Goal: Information Seeking & Learning: Learn about a topic

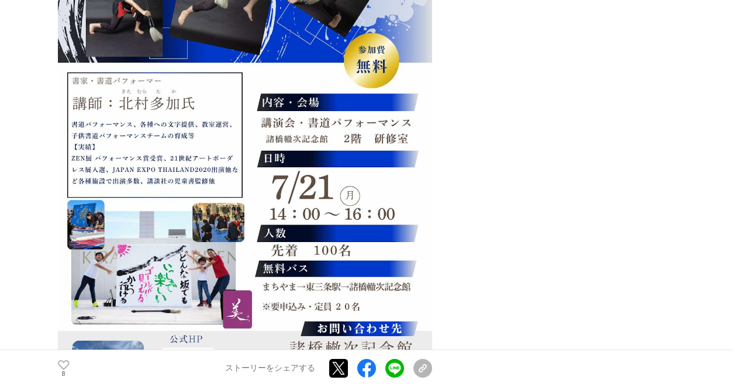
scroll to position [5382, 0]
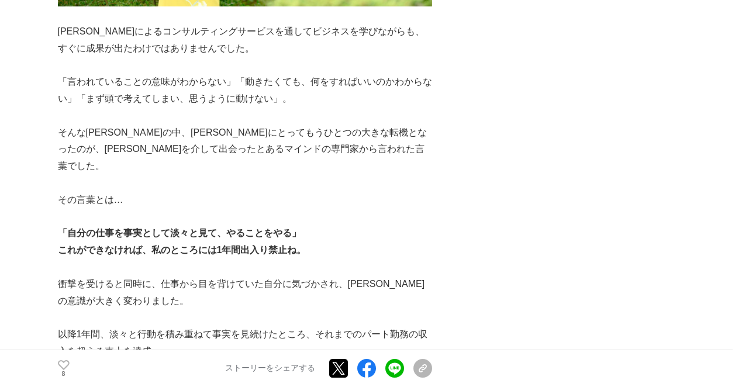
scroll to position [2481, 0]
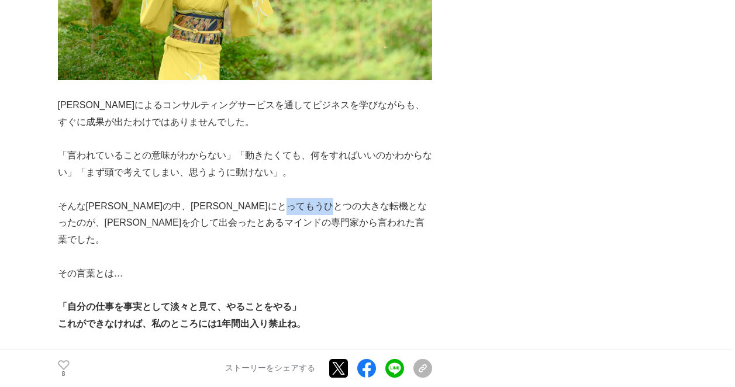
drag, startPoint x: 420, startPoint y: 137, endPoint x: 373, endPoint y: 138, distance: 47.4
click at [373, 198] on p "そんな[PERSON_NAME]の中、[PERSON_NAME]にとってもうひとつの大きな転機となったのが、[PERSON_NAME]を介して出会ったとあるマ…" at bounding box center [245, 223] width 374 height 50
copy p "[PERSON_NAME]"
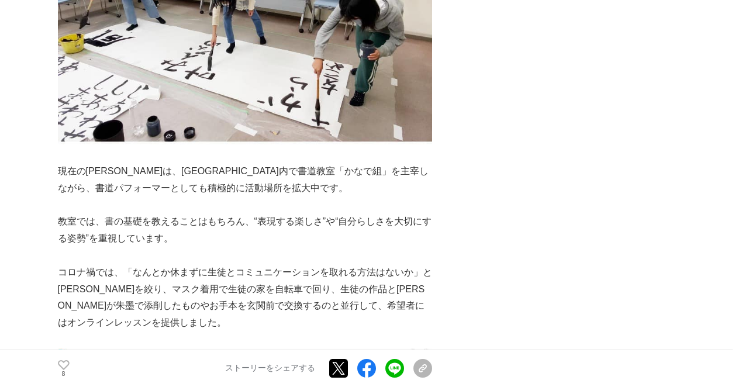
scroll to position [3222, 0]
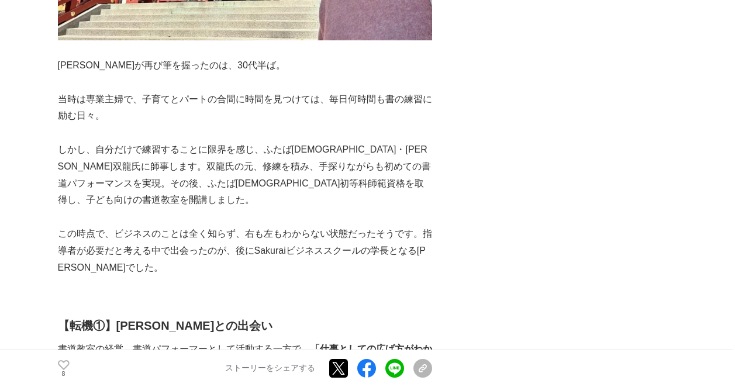
scroll to position [1321, 0]
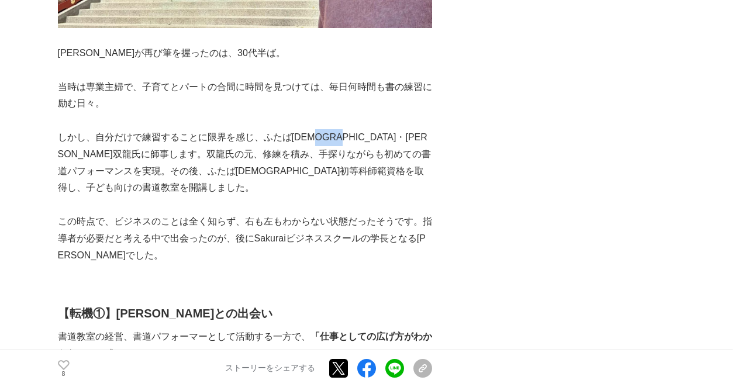
drag, startPoint x: 365, startPoint y: 101, endPoint x: 326, endPoint y: 105, distance: 38.8
click at [326, 129] on p "しかし、自分だけで練習することに限界を感じ、ふたば[DEMOGRAPHIC_DATA]・[PERSON_NAME]双龍氏に師事します。双龍氏の元、修練を積み、…" at bounding box center [245, 162] width 374 height 67
copy p "[PERSON_NAME]双龍"
